Goal: Find specific page/section: Find specific page/section

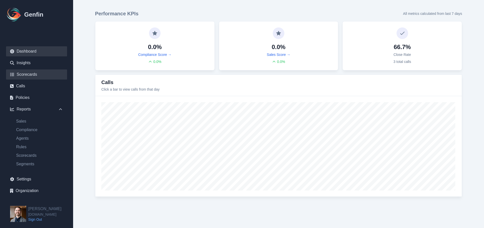
click at [34, 77] on link "Scorecards" at bounding box center [36, 75] width 61 height 10
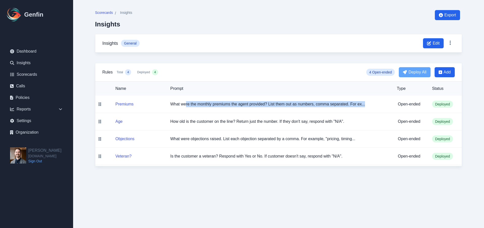
drag, startPoint x: 185, startPoint y: 104, endPoint x: 306, endPoint y: 108, distance: 120.7
click at [306, 108] on td "What were the monthly premiums the agent provided? List them out as numbers, co…" at bounding box center [279, 104] width 226 height 17
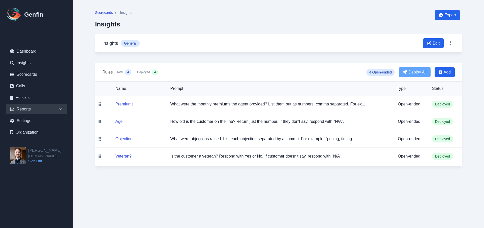
click at [28, 112] on div "Reports" at bounding box center [36, 109] width 61 height 10
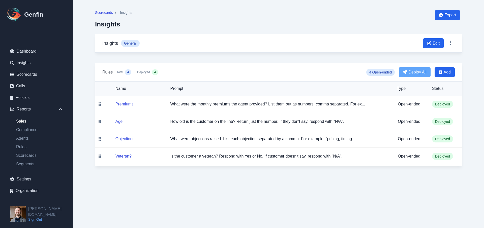
click at [27, 120] on link "Sales" at bounding box center [39, 121] width 55 height 6
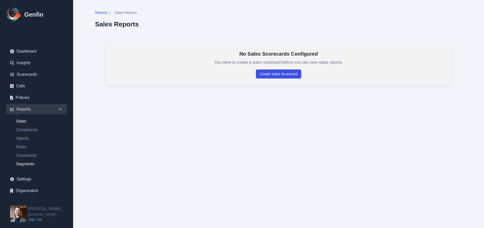
click at [31, 162] on link "Segments" at bounding box center [39, 164] width 55 height 6
select select "14"
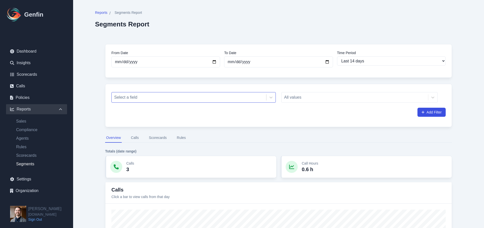
click at [214, 95] on div at bounding box center [188, 97] width 149 height 7
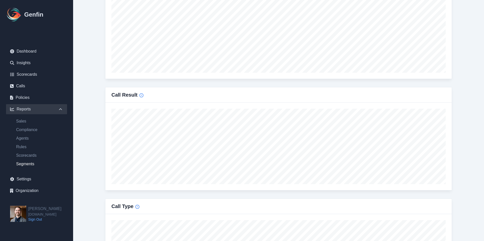
scroll to position [187, 0]
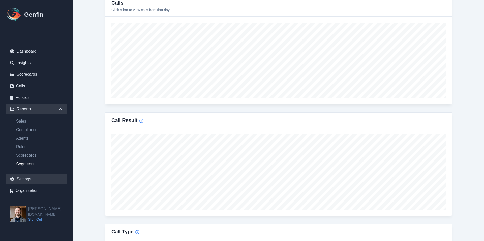
click at [20, 175] on link "Settings" at bounding box center [36, 179] width 61 height 10
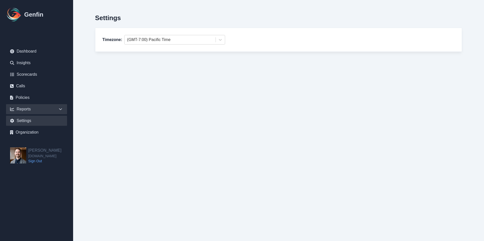
click at [25, 111] on div "Reports" at bounding box center [36, 109] width 61 height 10
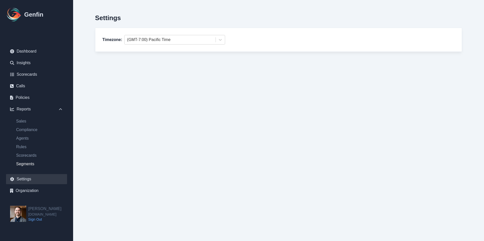
click at [29, 163] on link "Segments" at bounding box center [39, 164] width 55 height 6
select select "14"
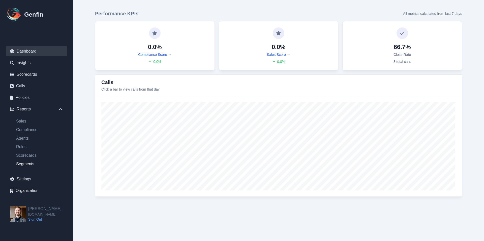
click at [27, 161] on link "Segments" at bounding box center [39, 164] width 55 height 6
select select "14"
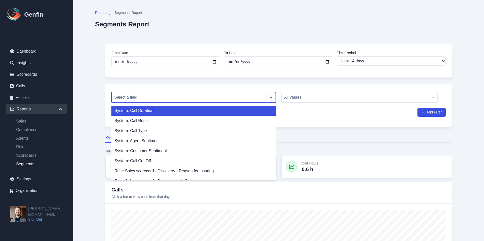
drag, startPoint x: 148, startPoint y: 94, endPoint x: 147, endPoint y: 96, distance: 2.8
click at [148, 94] on div at bounding box center [188, 97] width 149 height 7
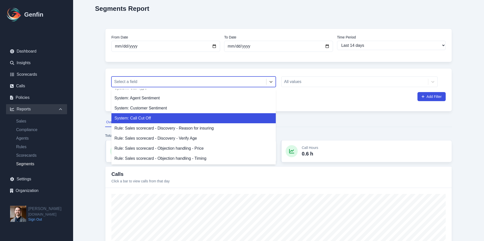
scroll to position [19, 0]
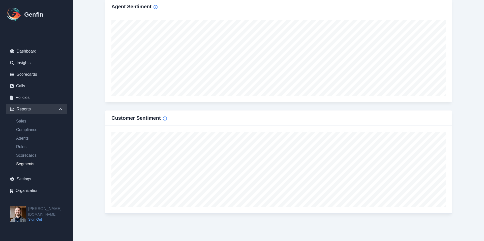
scroll to position [525, 0]
click at [15, 219] on img at bounding box center [18, 214] width 16 height 16
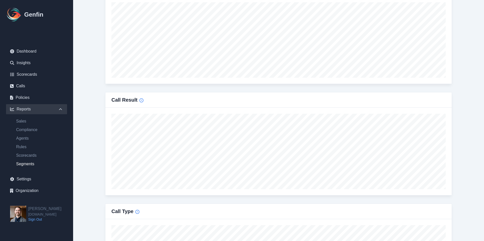
scroll to position [205, 0]
